Goal: Transaction & Acquisition: Purchase product/service

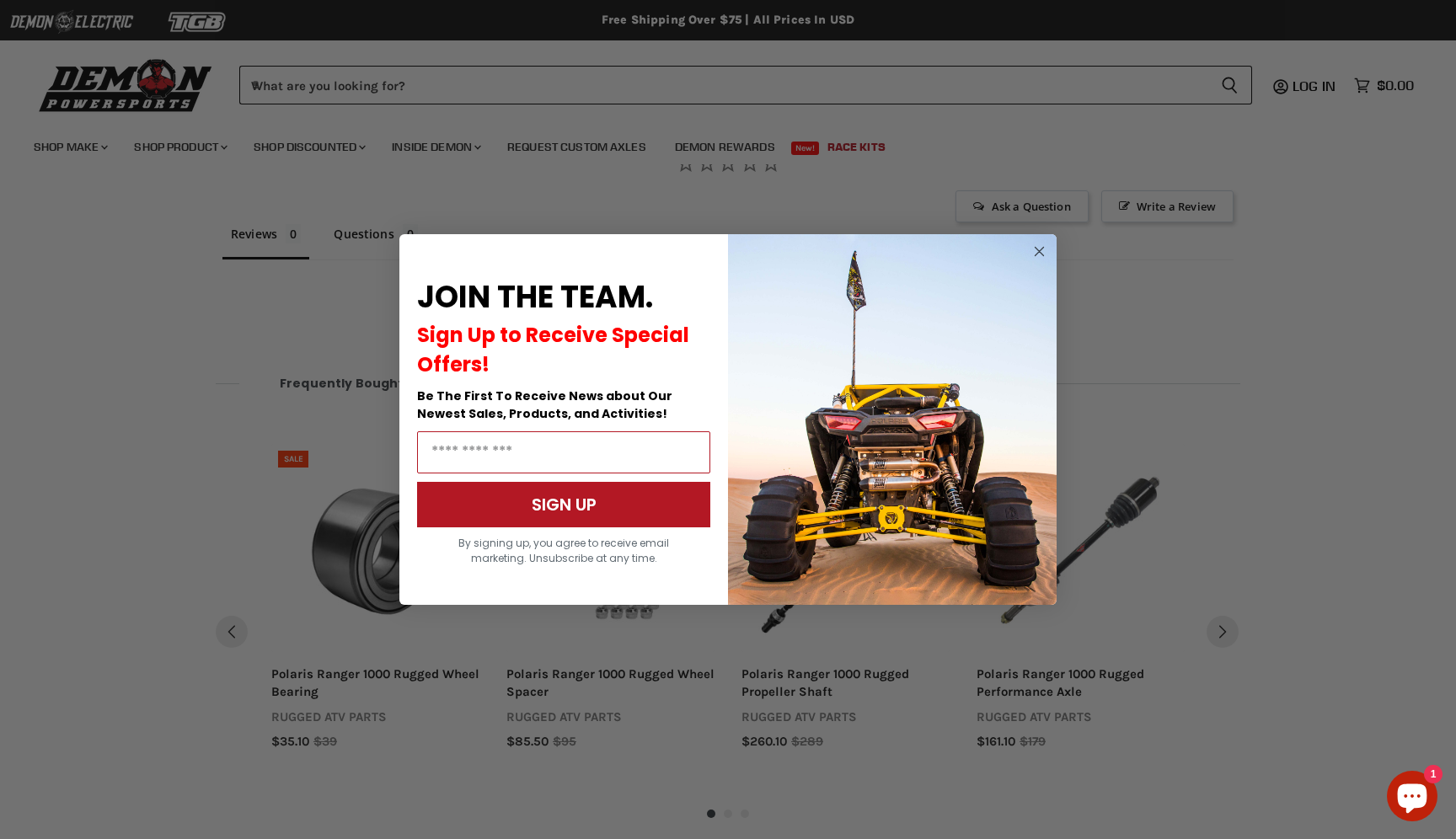
scroll to position [1117, 0]
